Goal: Contribute content: Contribute content

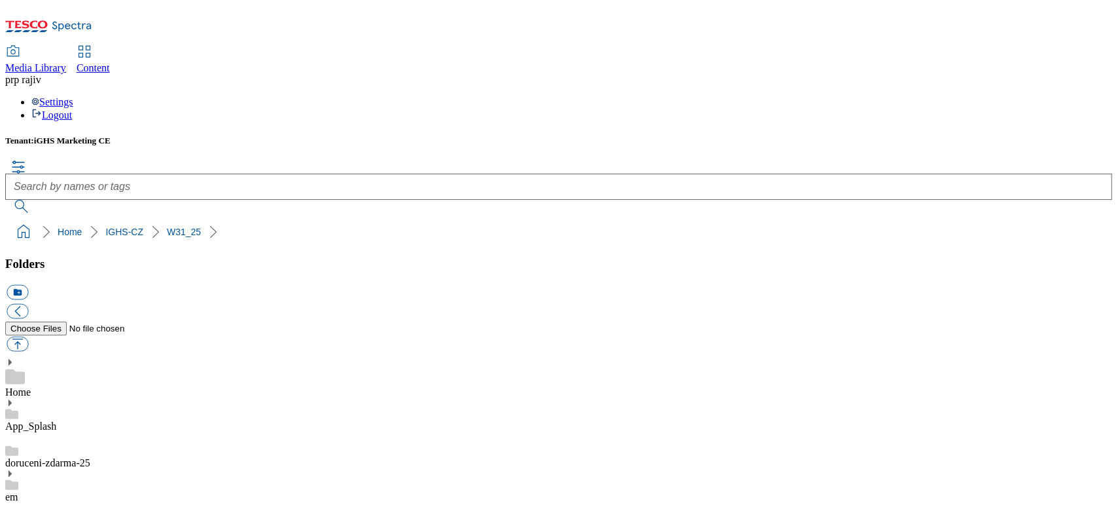
scroll to position [6457, 0]
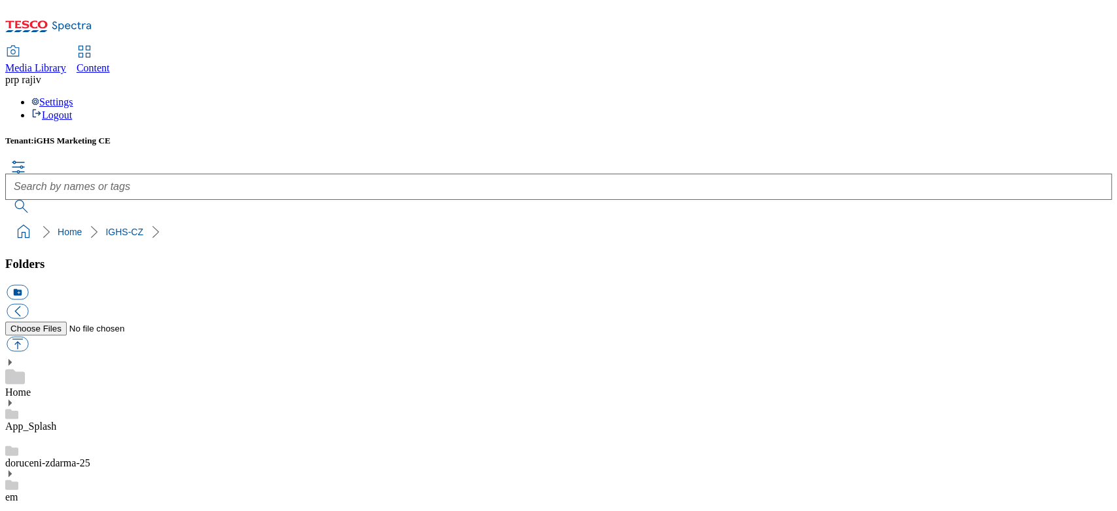
scroll to position [611, 0]
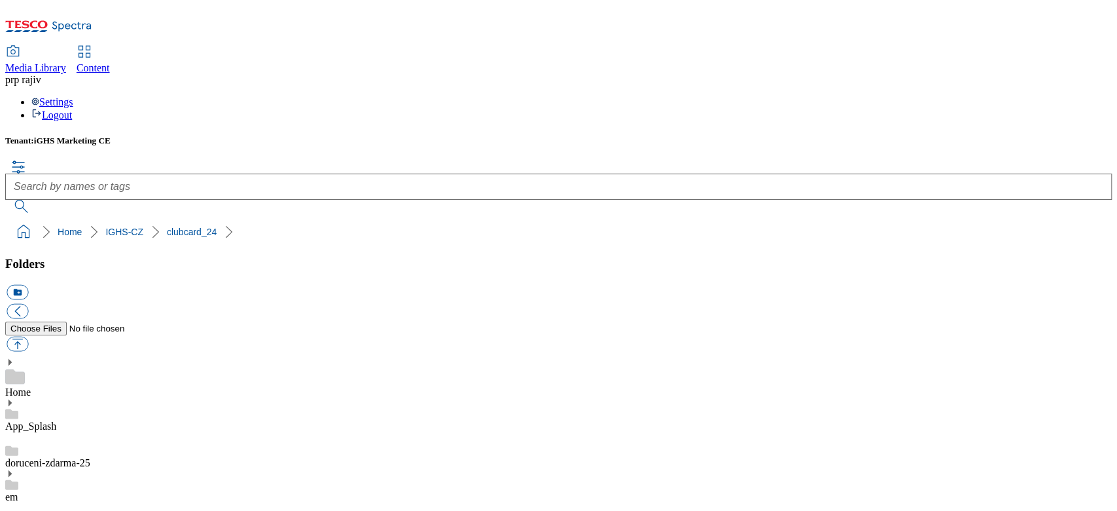
click at [28, 336] on button "button" at bounding box center [18, 343] width 22 height 15
type input "C:\fakepath\banner_4_new_cz.jpg"
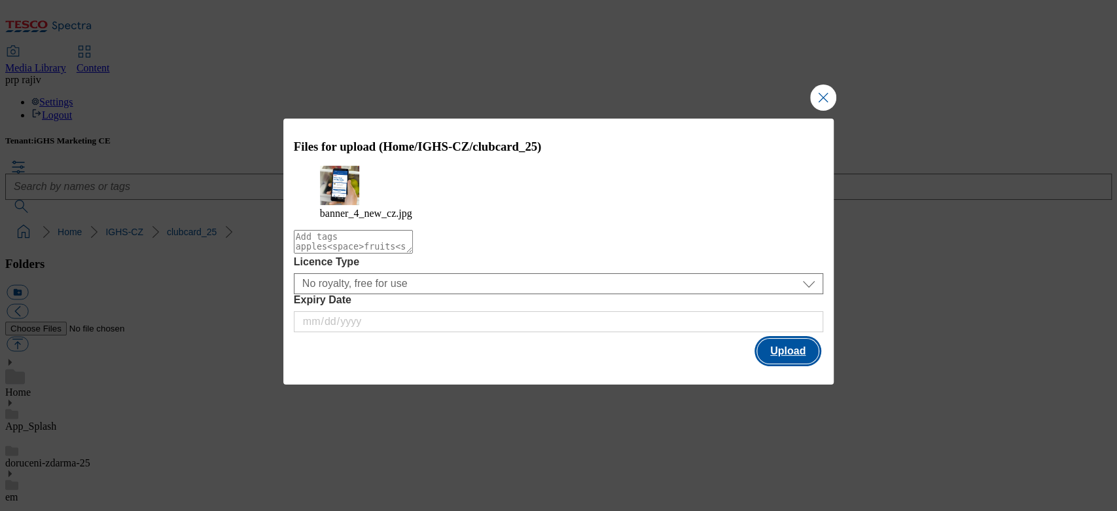
click at [785, 355] on button "Upload" at bounding box center [788, 350] width 62 height 25
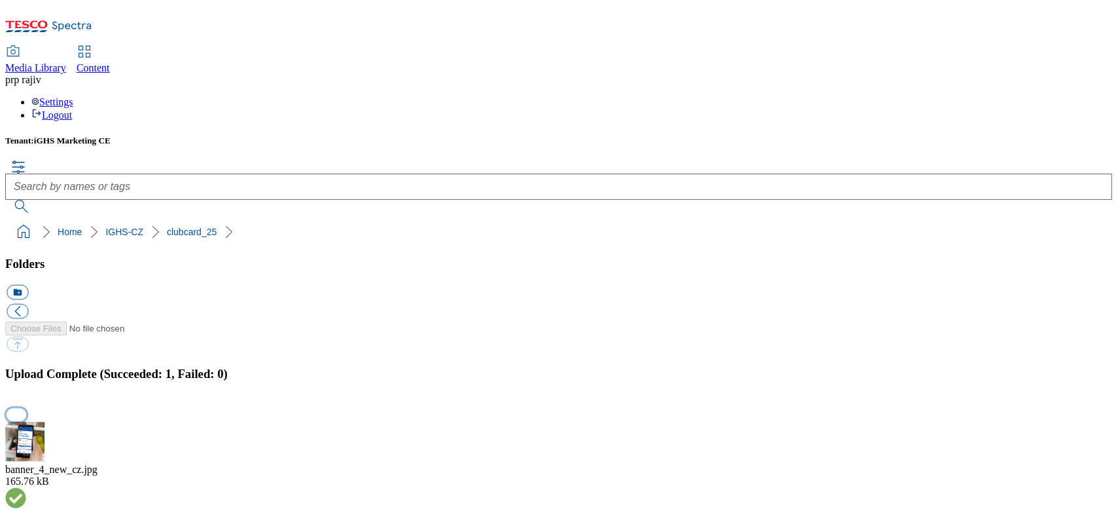
click at [26, 382] on button "button" at bounding box center [17, 414] width 20 height 12
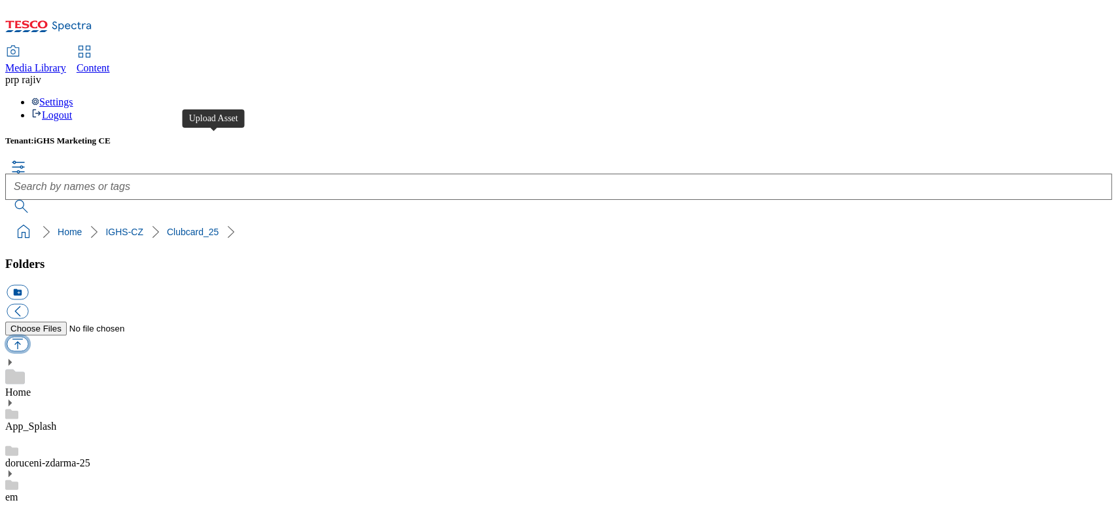
click at [28, 336] on button "button" at bounding box center [18, 343] width 22 height 15
type input "C:\fakepath\banner_4_new_cz.jpg"
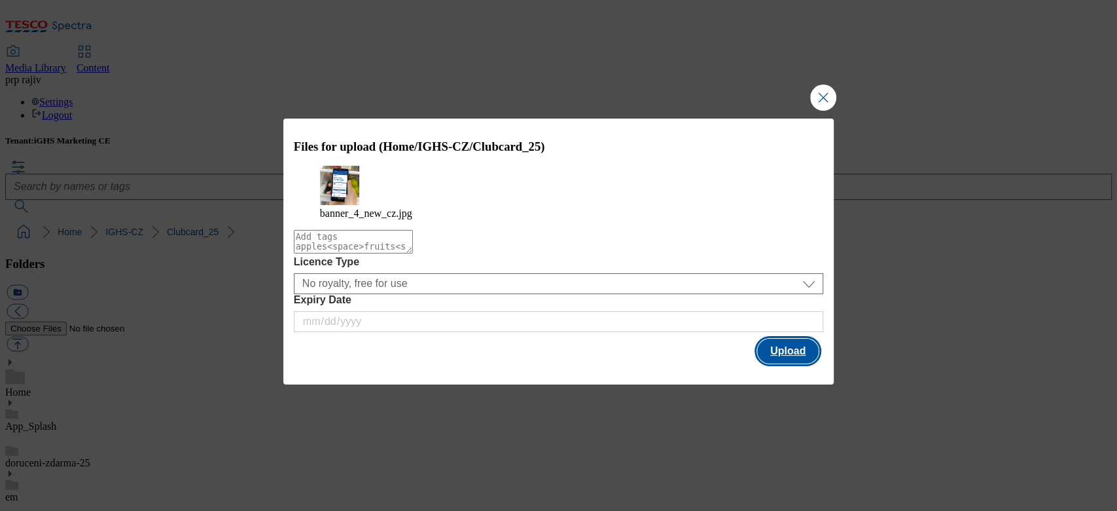
click at [778, 359] on button "Upload" at bounding box center [788, 350] width 62 height 25
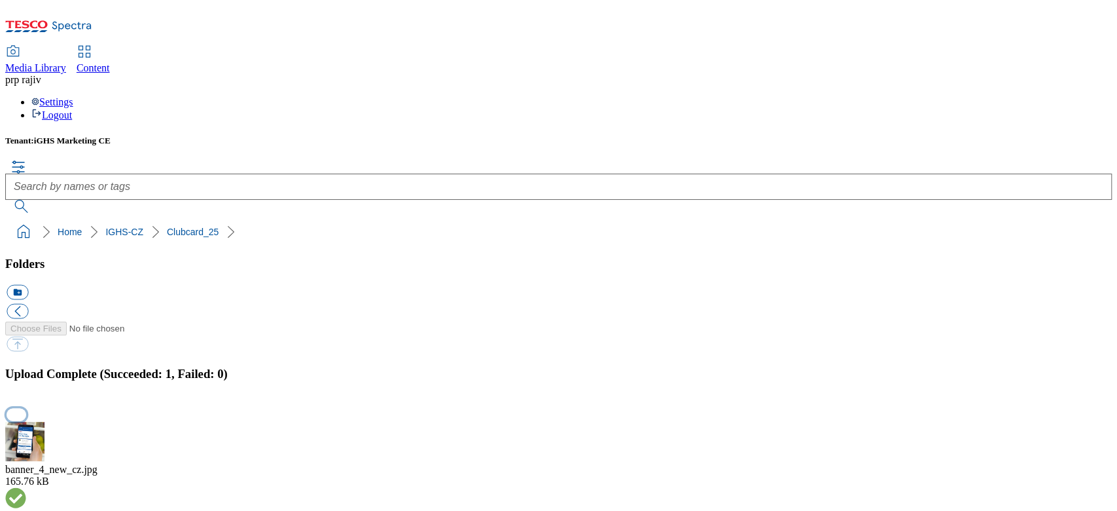
click at [26, 382] on button "button" at bounding box center [17, 414] width 20 height 12
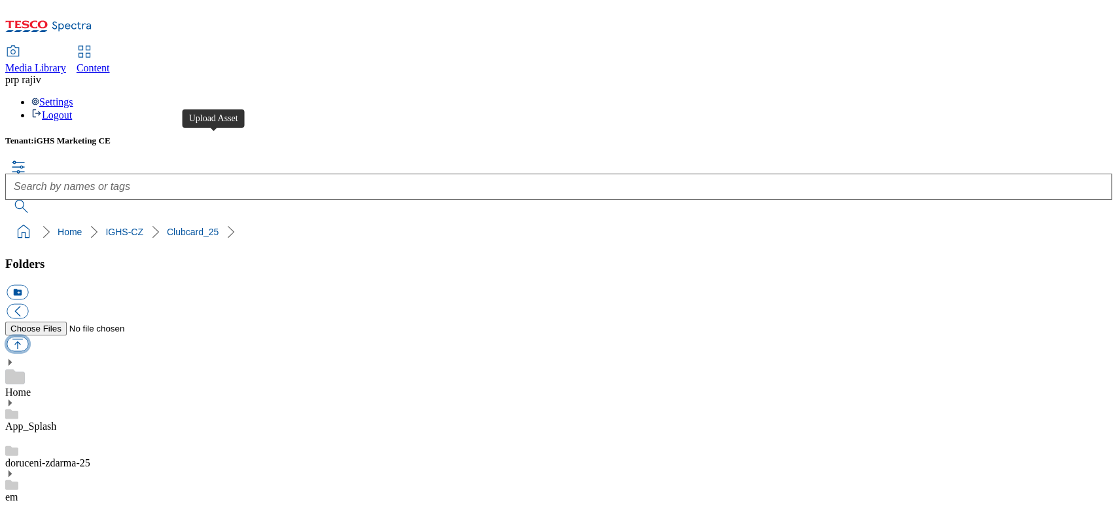
click at [28, 336] on button "button" at bounding box center [18, 343] width 22 height 15
type input "C:\fakepath\banner_v1_cz.jpg"
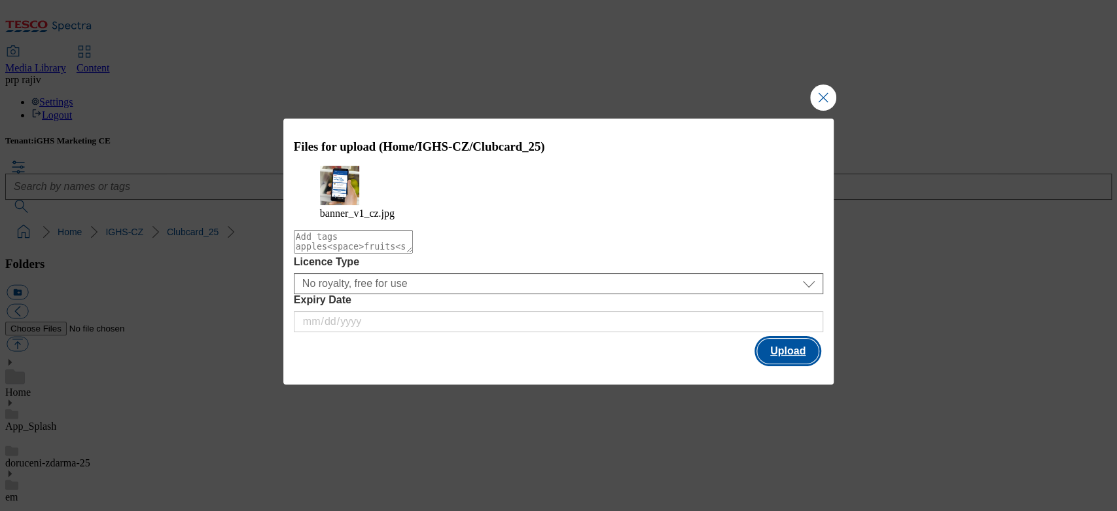
click at [781, 353] on button "Upload" at bounding box center [788, 350] width 62 height 25
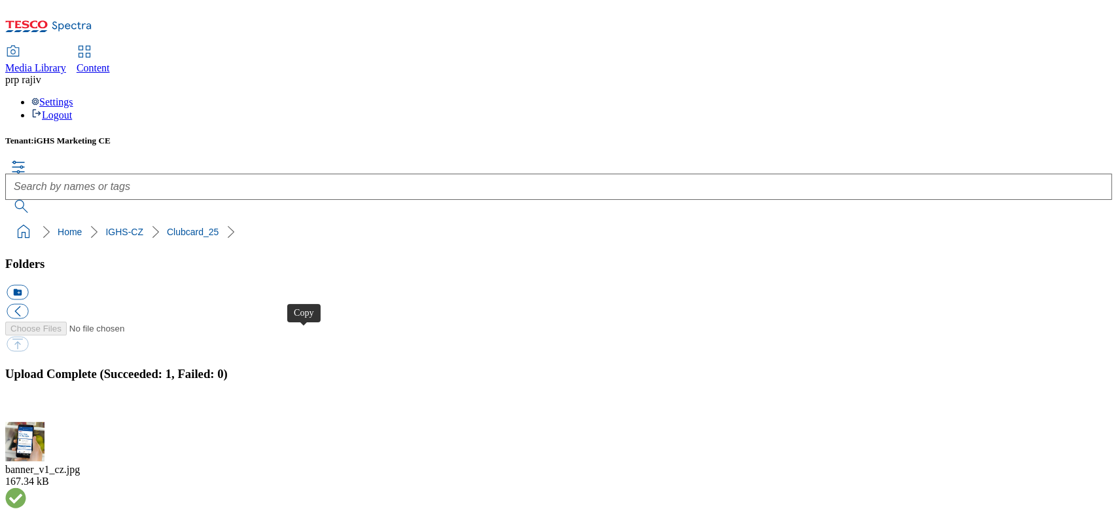
click at [26, 382] on button "button" at bounding box center [17, 414] width 20 height 12
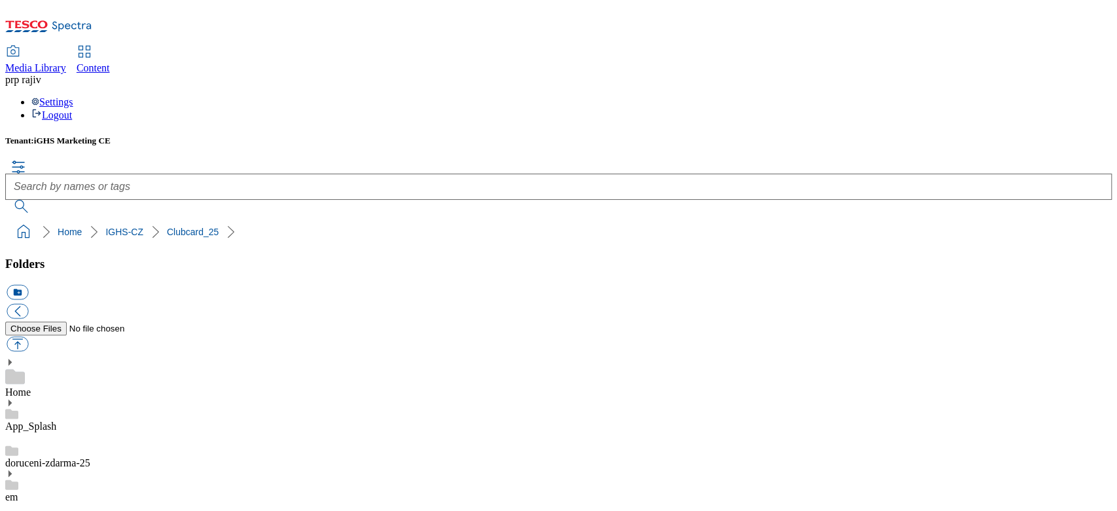
click at [28, 336] on button "button" at bounding box center [18, 343] width 22 height 15
type input "C:\fakepath\banner_v2_cz.jpg"
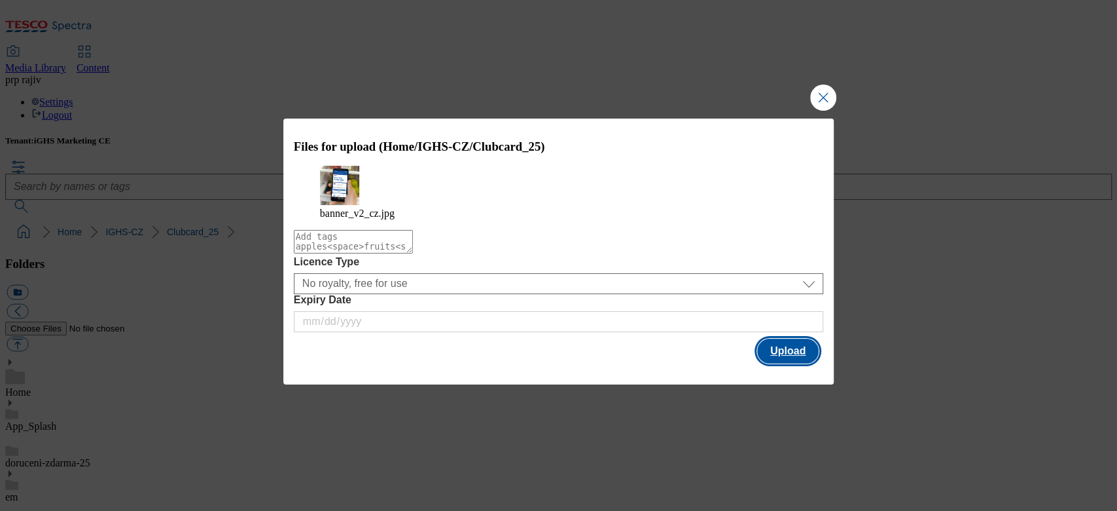
click at [785, 348] on button "Upload" at bounding box center [788, 350] width 62 height 25
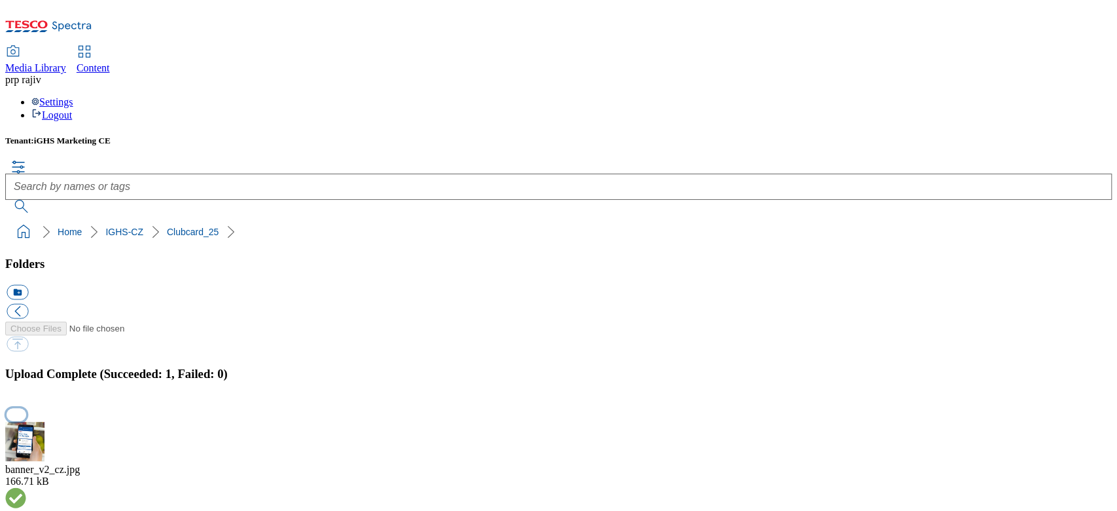
click at [26, 382] on button "button" at bounding box center [17, 414] width 20 height 12
